Goal: Task Accomplishment & Management: Manage account settings

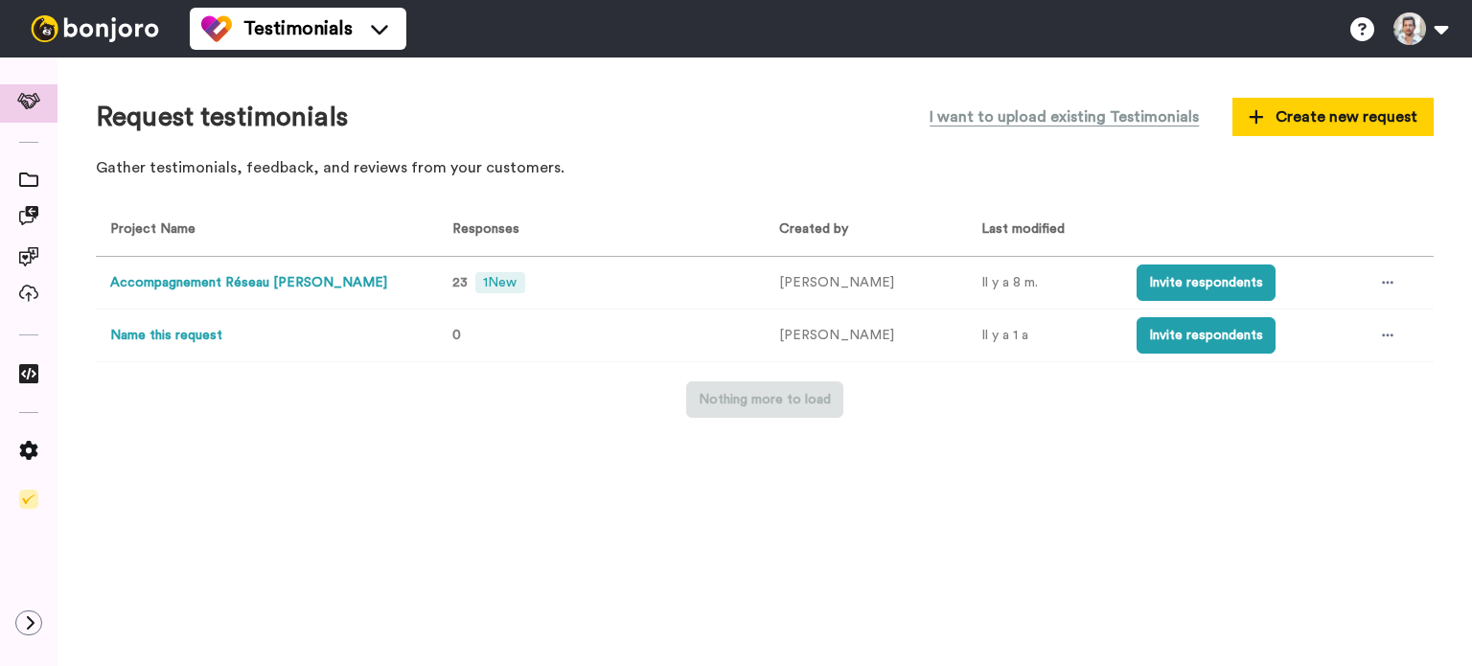
click at [272, 285] on button "Accompagnement Réseau [PERSON_NAME]" at bounding box center [248, 283] width 277 height 20
